Goal: Navigation & Orientation: Find specific page/section

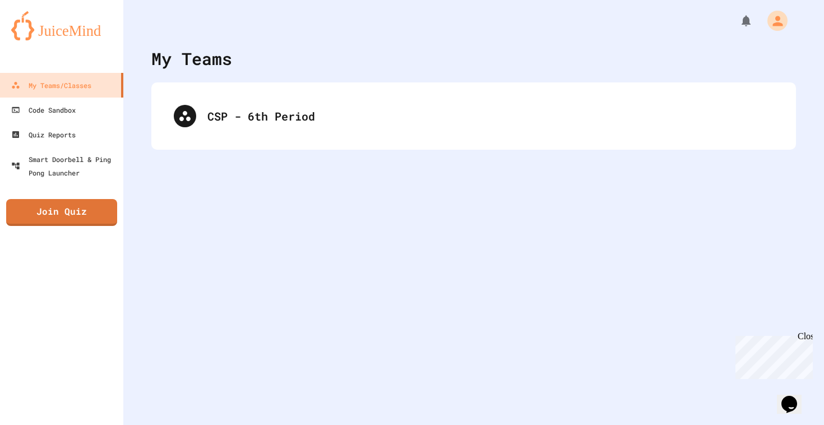
click at [156, 117] on div "CSP - 6th Period" at bounding box center [473, 115] width 644 height 67
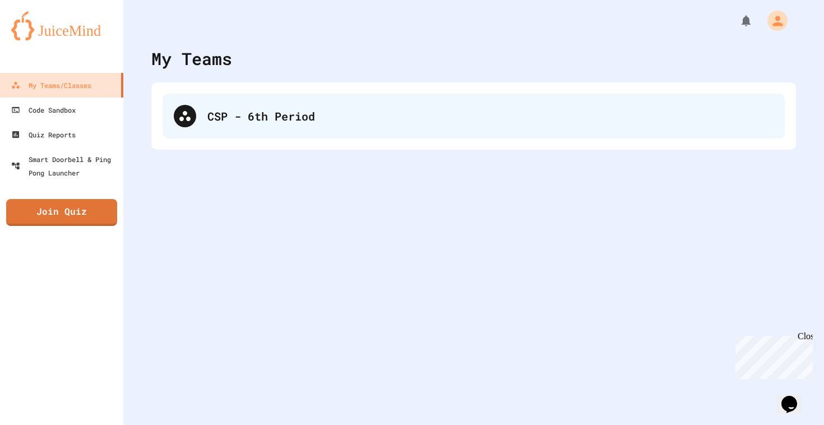
click at [186, 118] on icon at bounding box center [184, 116] width 11 height 10
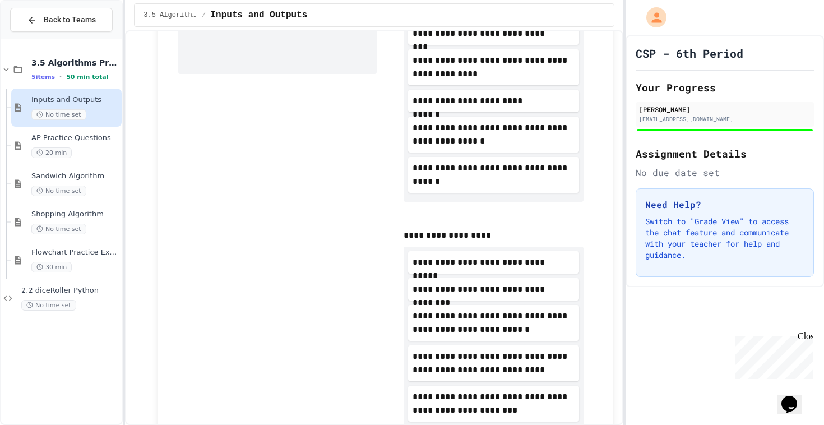
scroll to position [234, 0]
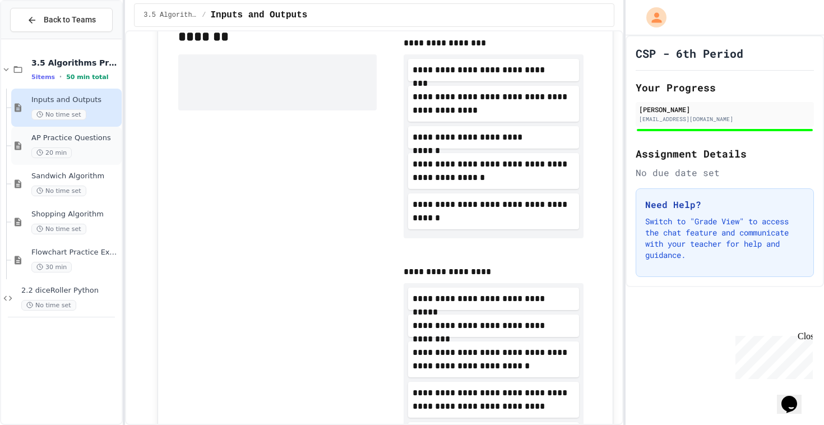
click at [64, 143] on div "AP Practice Questions 20 min" at bounding box center [75, 145] width 88 height 25
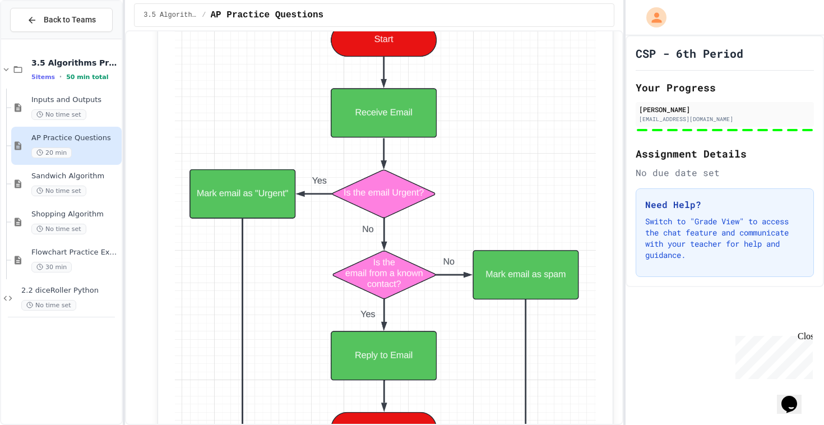
scroll to position [3618, 0]
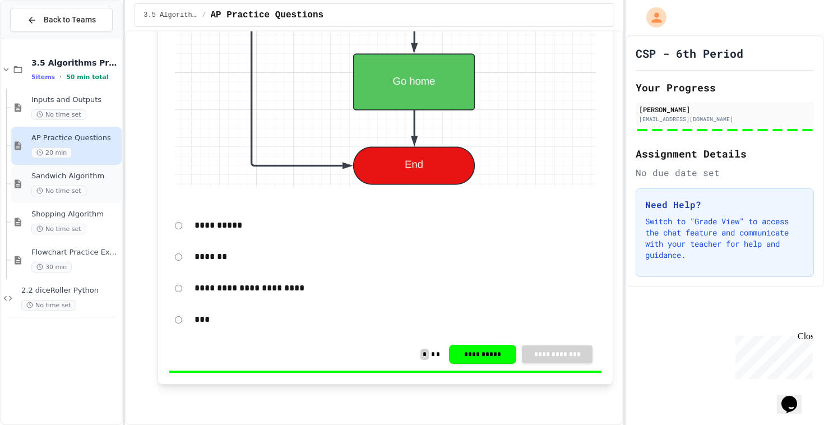
click at [67, 175] on span "Sandwich Algorithm" at bounding box center [75, 176] width 88 height 10
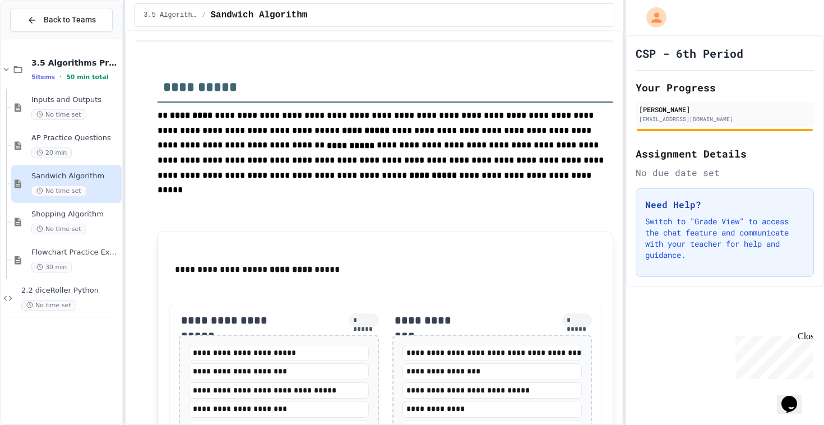
scroll to position [265, 0]
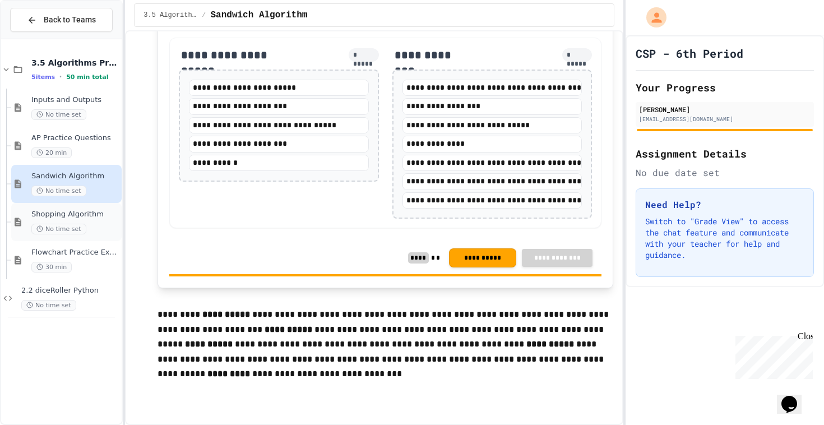
click at [51, 220] on div "Shopping Algorithm No time set" at bounding box center [75, 222] width 88 height 25
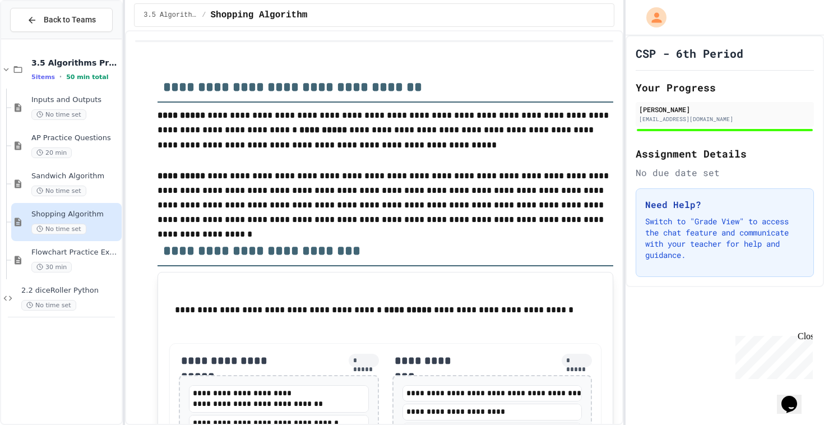
scroll to position [434, 0]
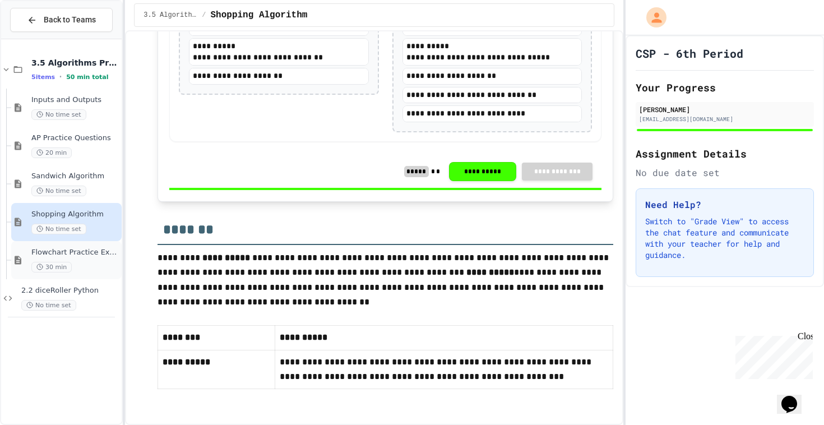
click at [80, 262] on div "30 min" at bounding box center [75, 267] width 88 height 11
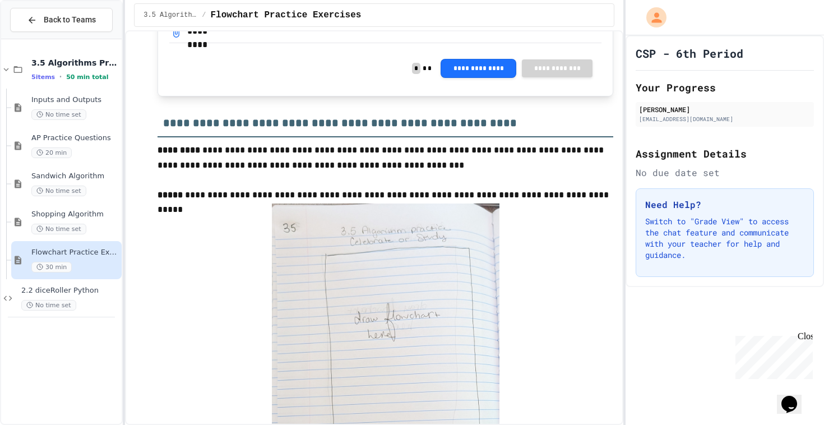
scroll to position [475, 0]
